Goal: Information Seeking & Learning: Learn about a topic

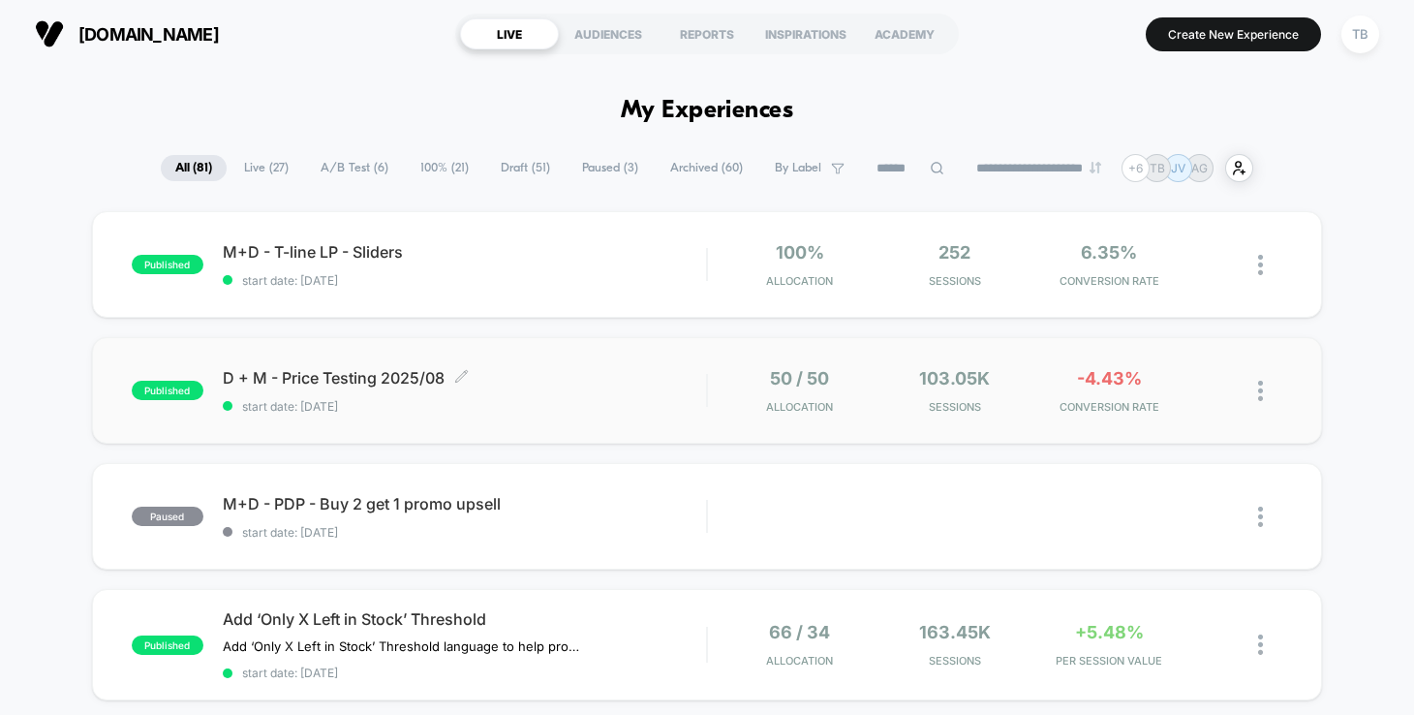
click at [320, 371] on span "D + M - Price Testing 2025/08 Click to edit experience details" at bounding box center [464, 377] width 483 height 19
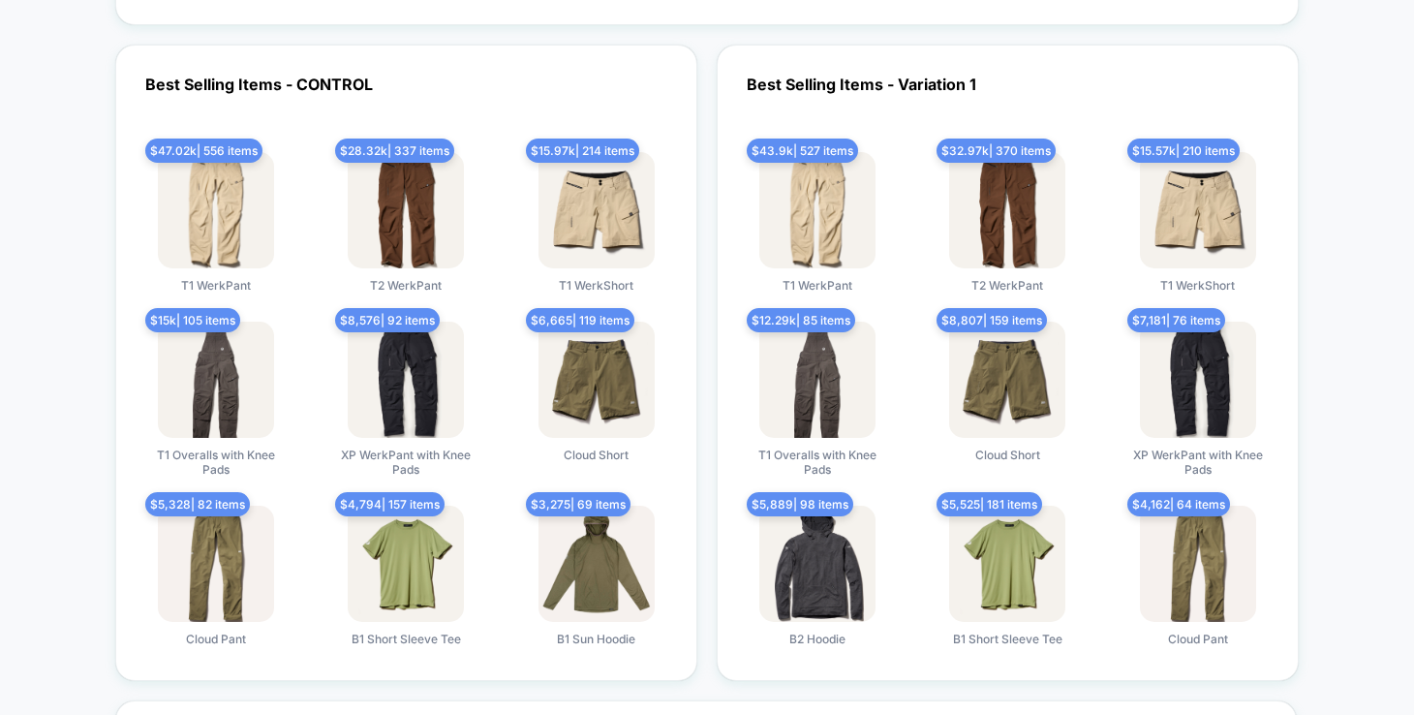
scroll to position [3700, 0]
